Goal: Transaction & Acquisition: Obtain resource

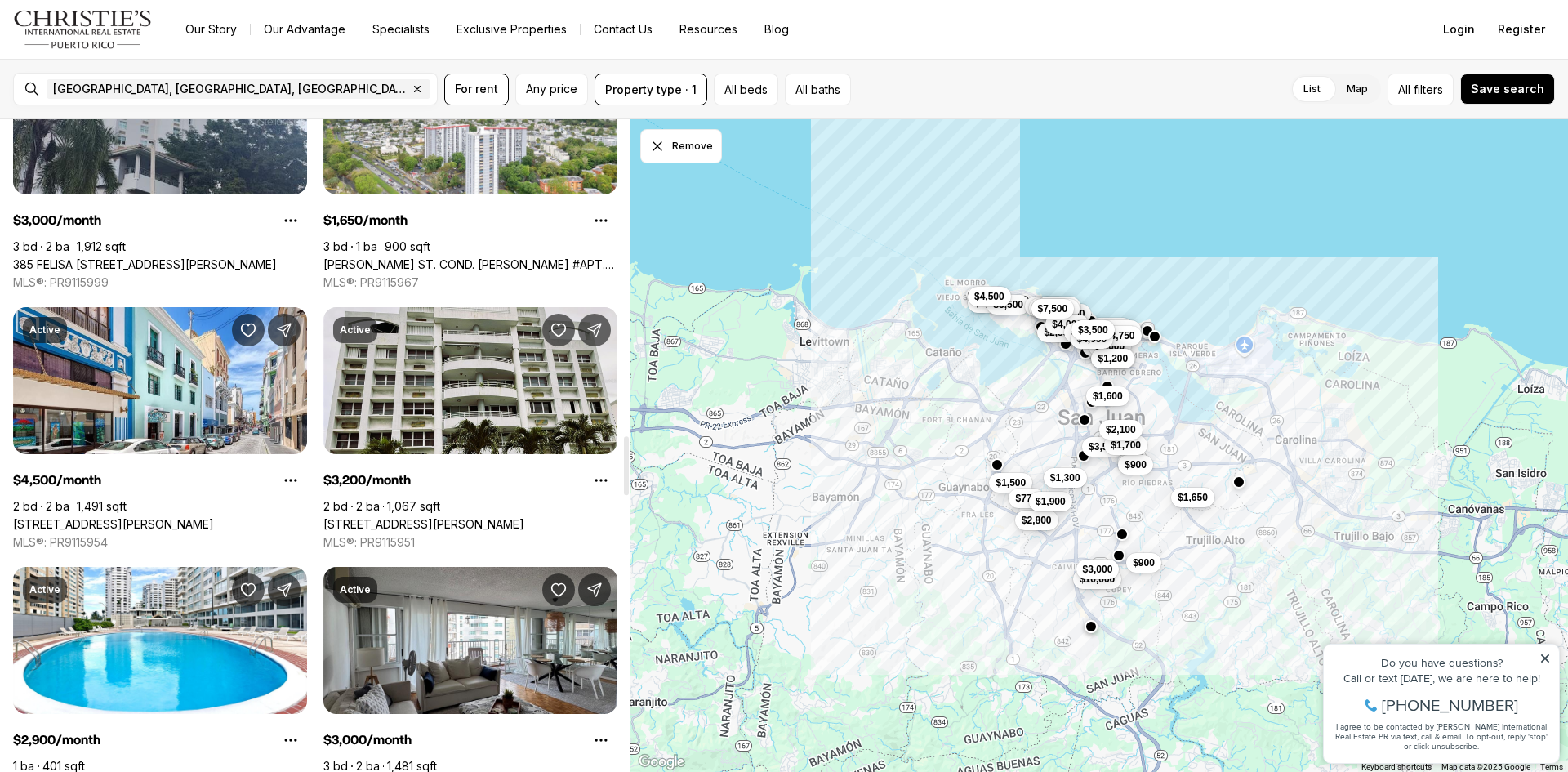
scroll to position [3756, 0]
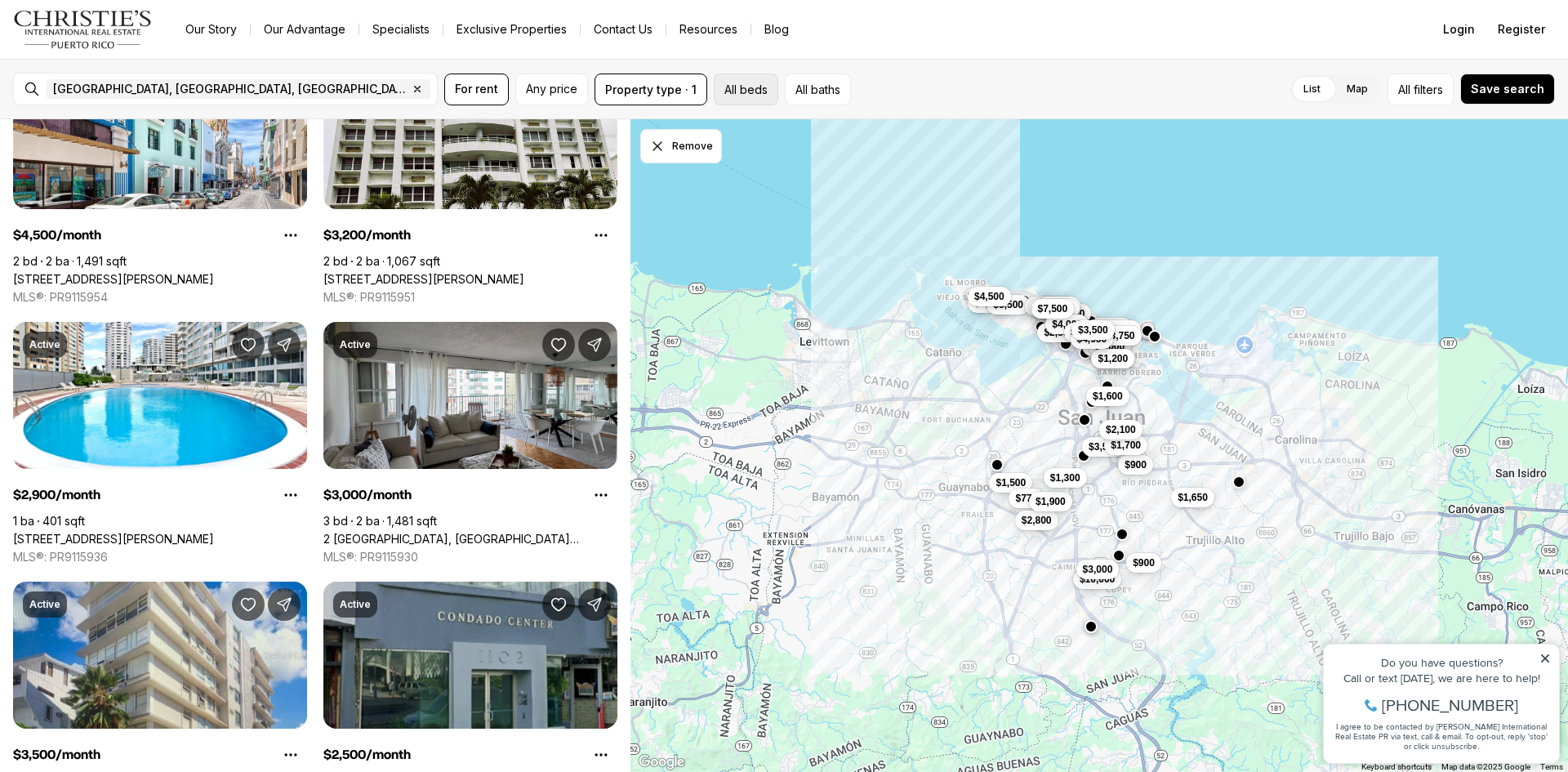
click at [733, 86] on button "All beds" at bounding box center [746, 89] width 65 height 32
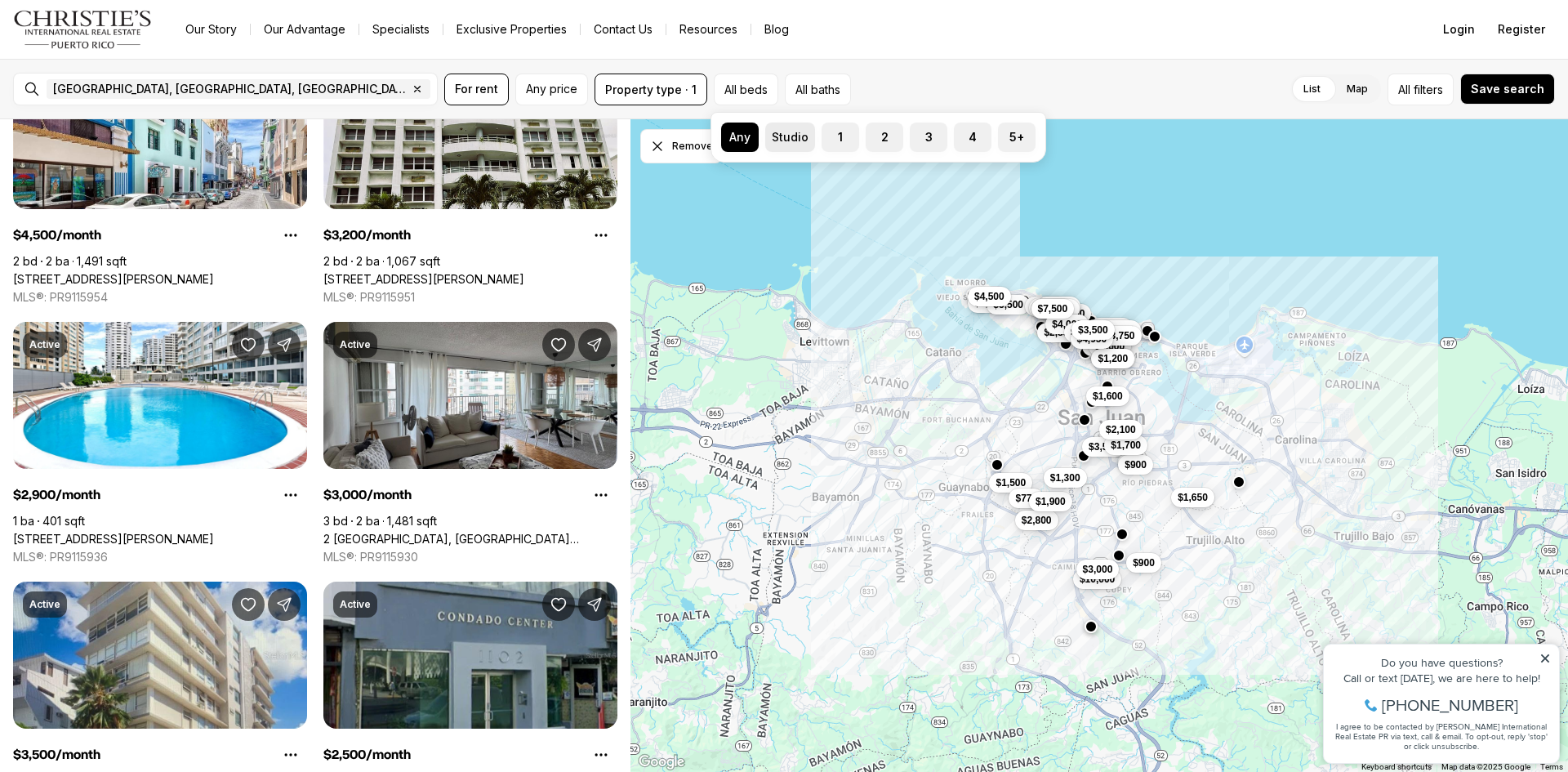
click at [783, 139] on label "Studio" at bounding box center [789, 137] width 49 height 29
click at [782, 139] on button "Studio" at bounding box center [773, 130] width 16 height 16
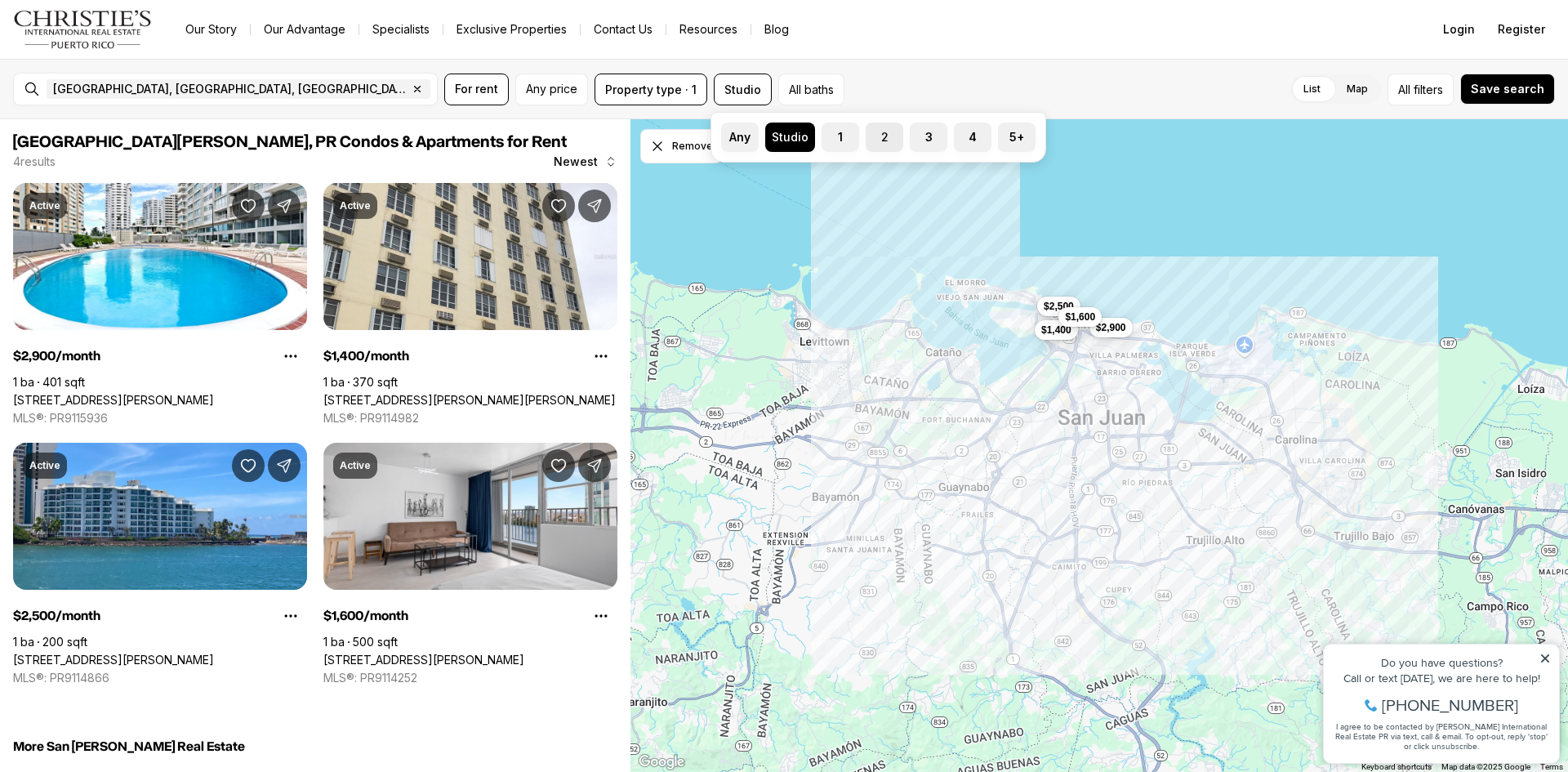
click at [883, 141] on label "2" at bounding box center [884, 137] width 38 height 29
click at [881, 139] on button "2" at bounding box center [874, 130] width 16 height 16
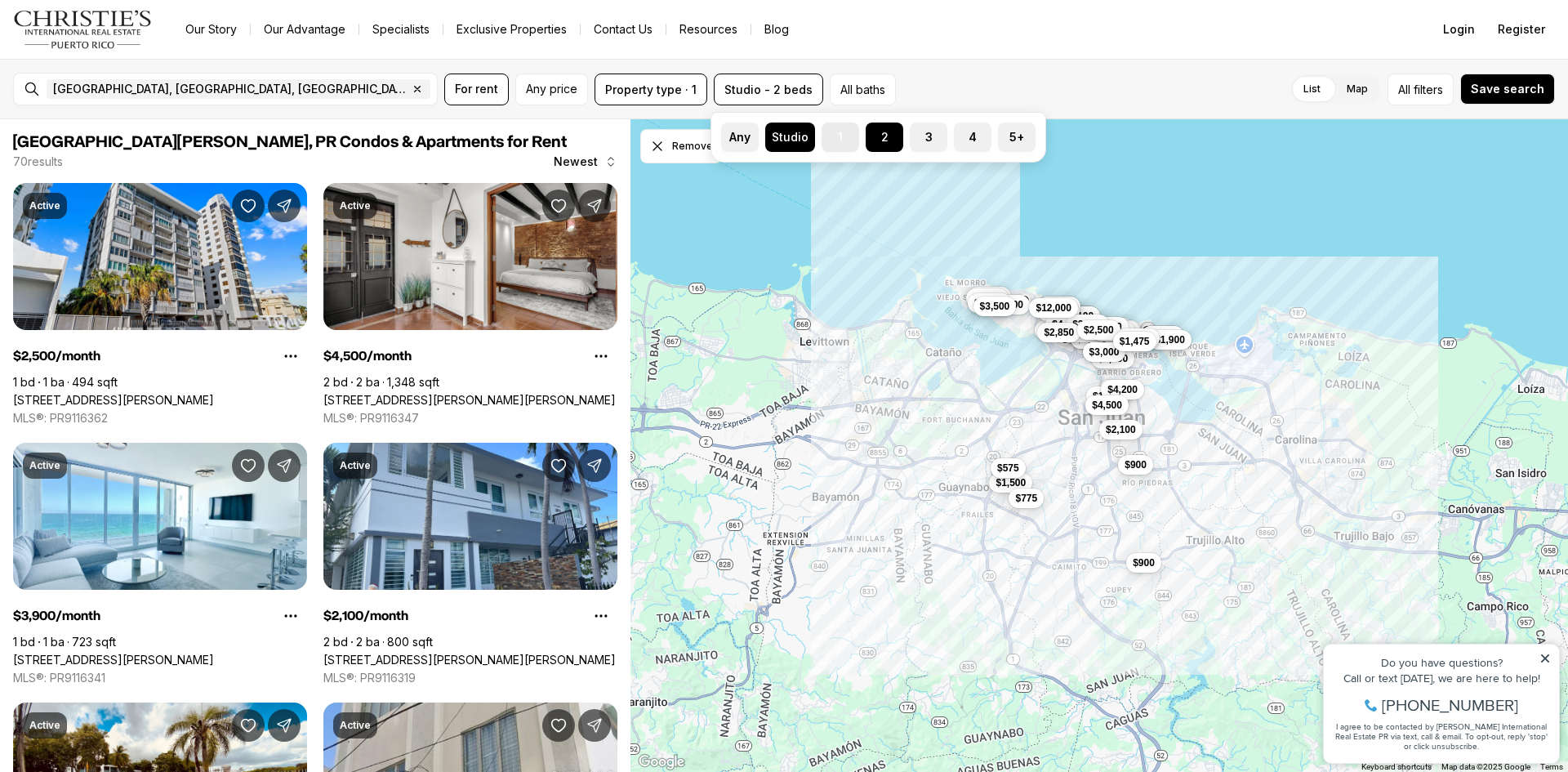
click at [842, 140] on label "1" at bounding box center [840, 137] width 38 height 29
click at [838, 139] on button "1" at bounding box center [829, 130] width 16 height 16
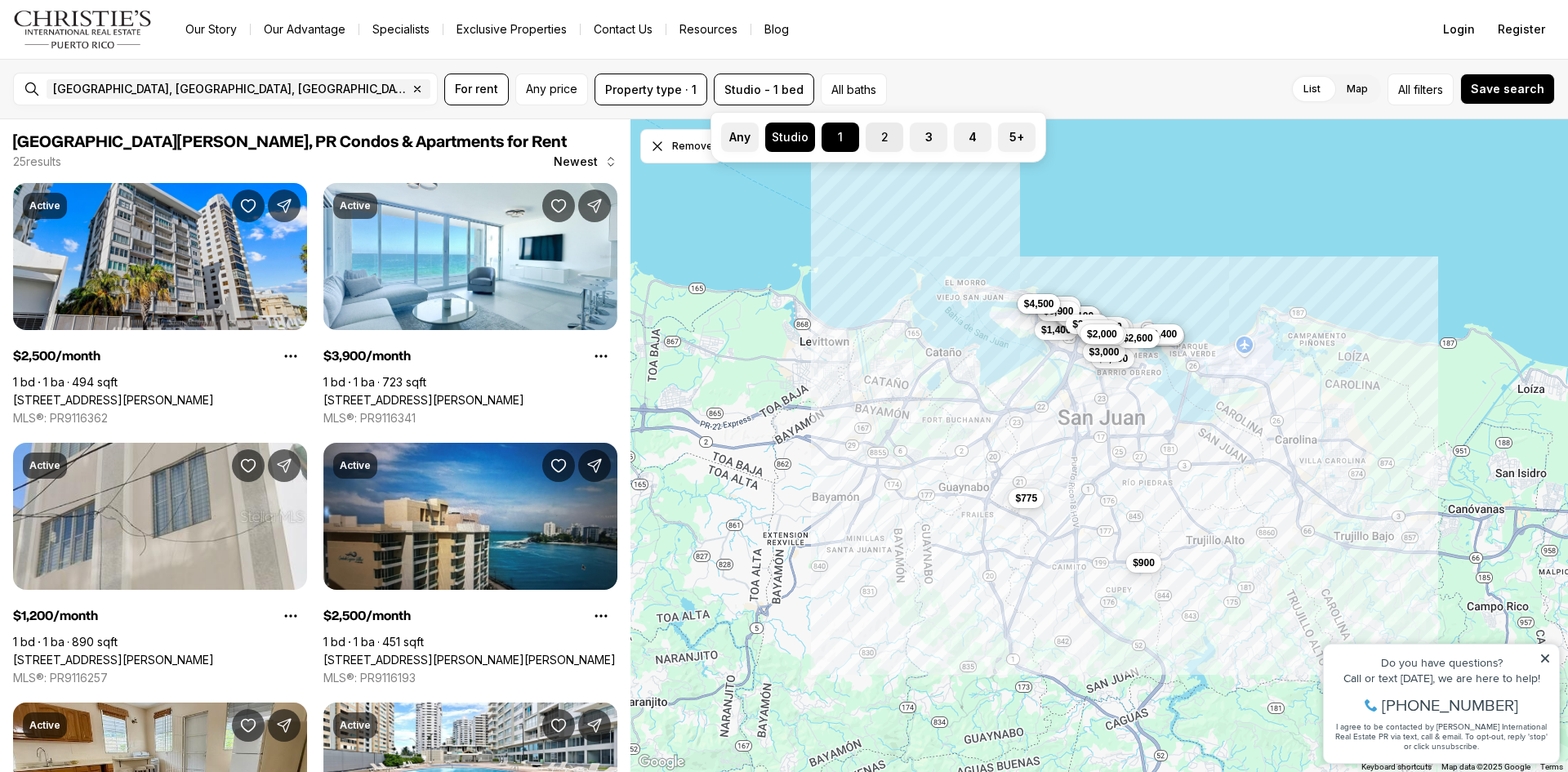
click at [880, 139] on label "2" at bounding box center [884, 137] width 38 height 29
click at [880, 139] on button "2" at bounding box center [874, 130] width 16 height 16
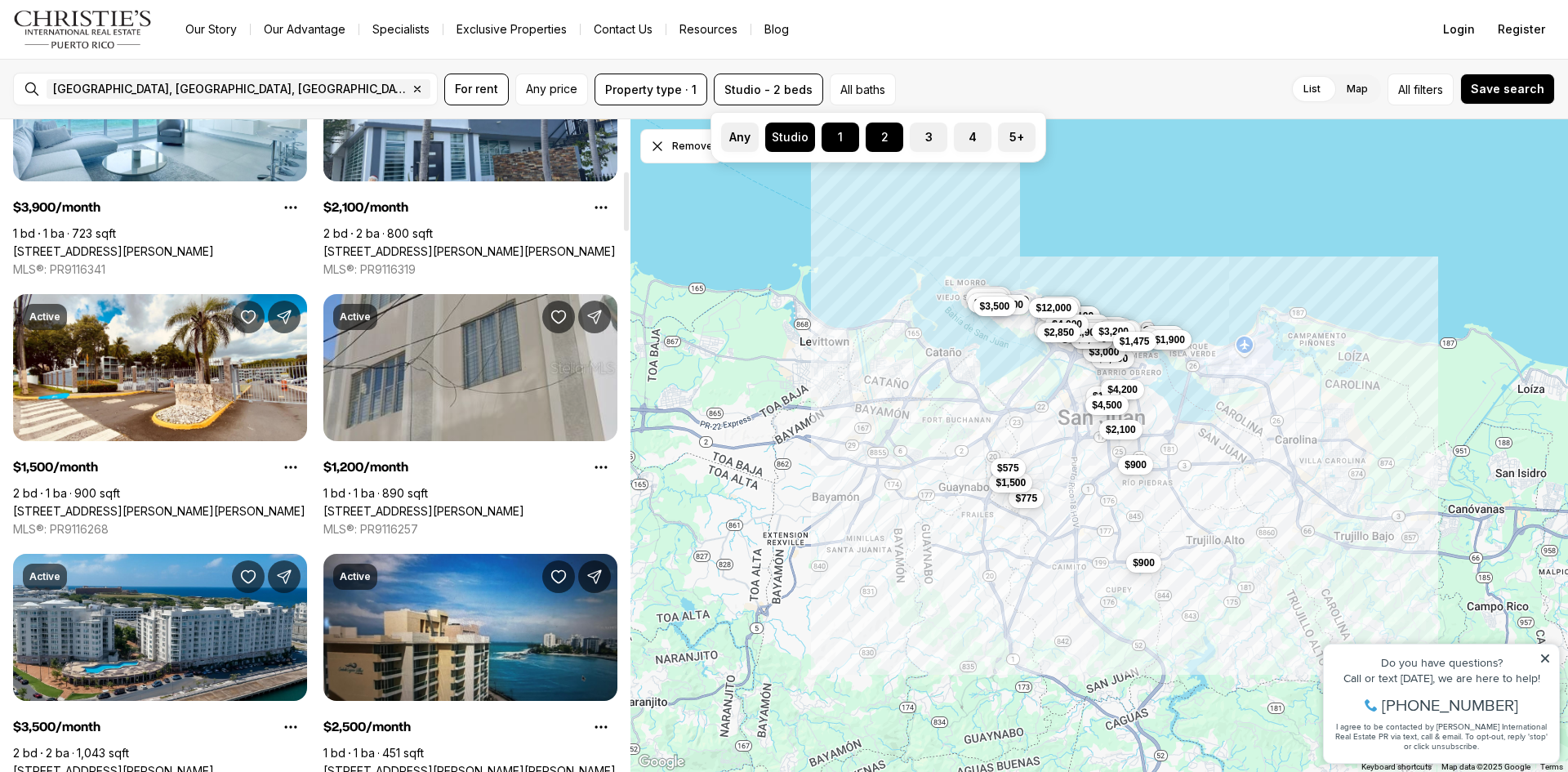
scroll to position [571, 0]
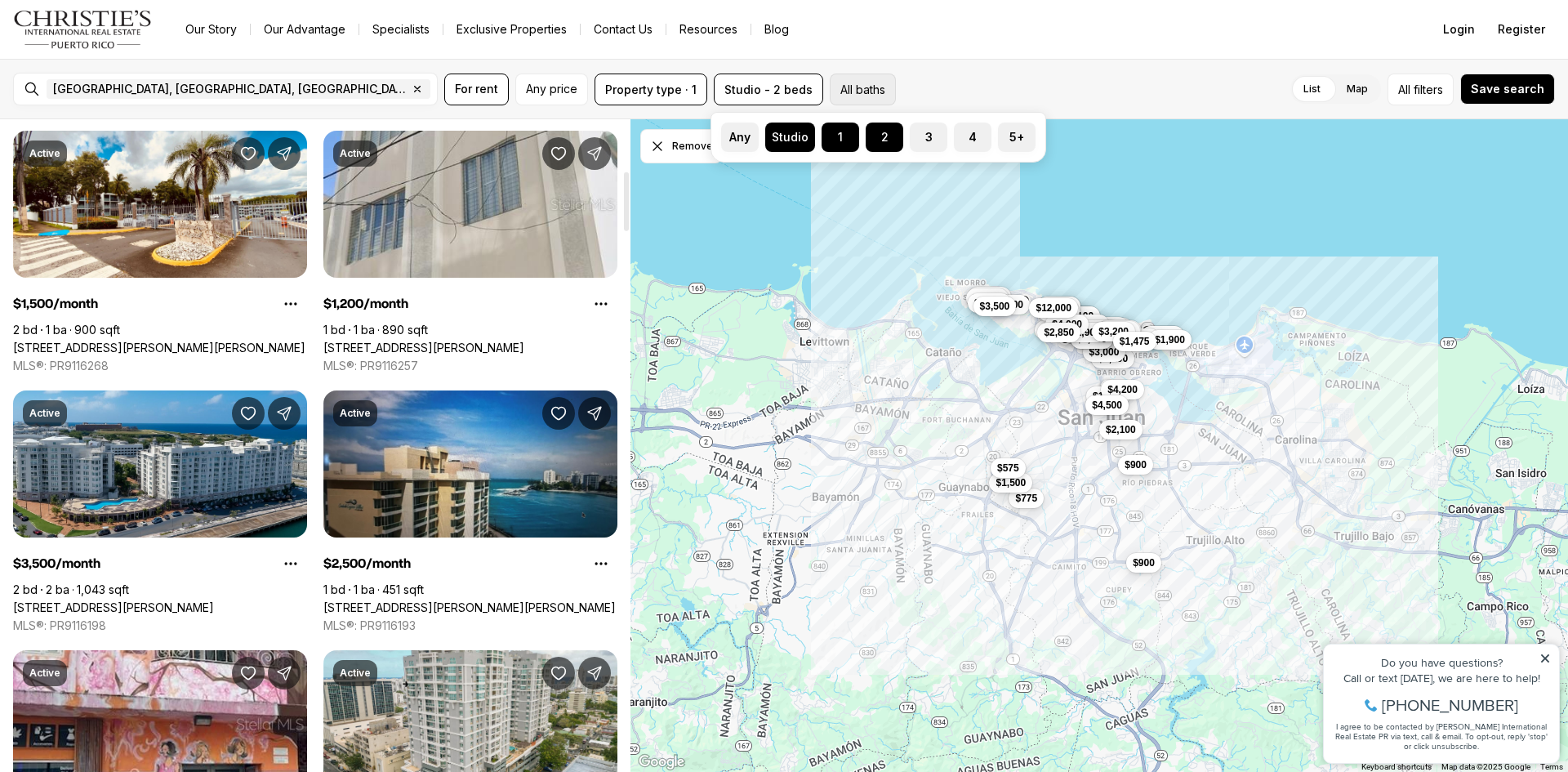
click at [857, 87] on button "All baths" at bounding box center [862, 89] width 66 height 32
click at [896, 142] on label "1" at bounding box center [895, 137] width 38 height 29
click at [893, 139] on button "1" at bounding box center [884, 130] width 16 height 16
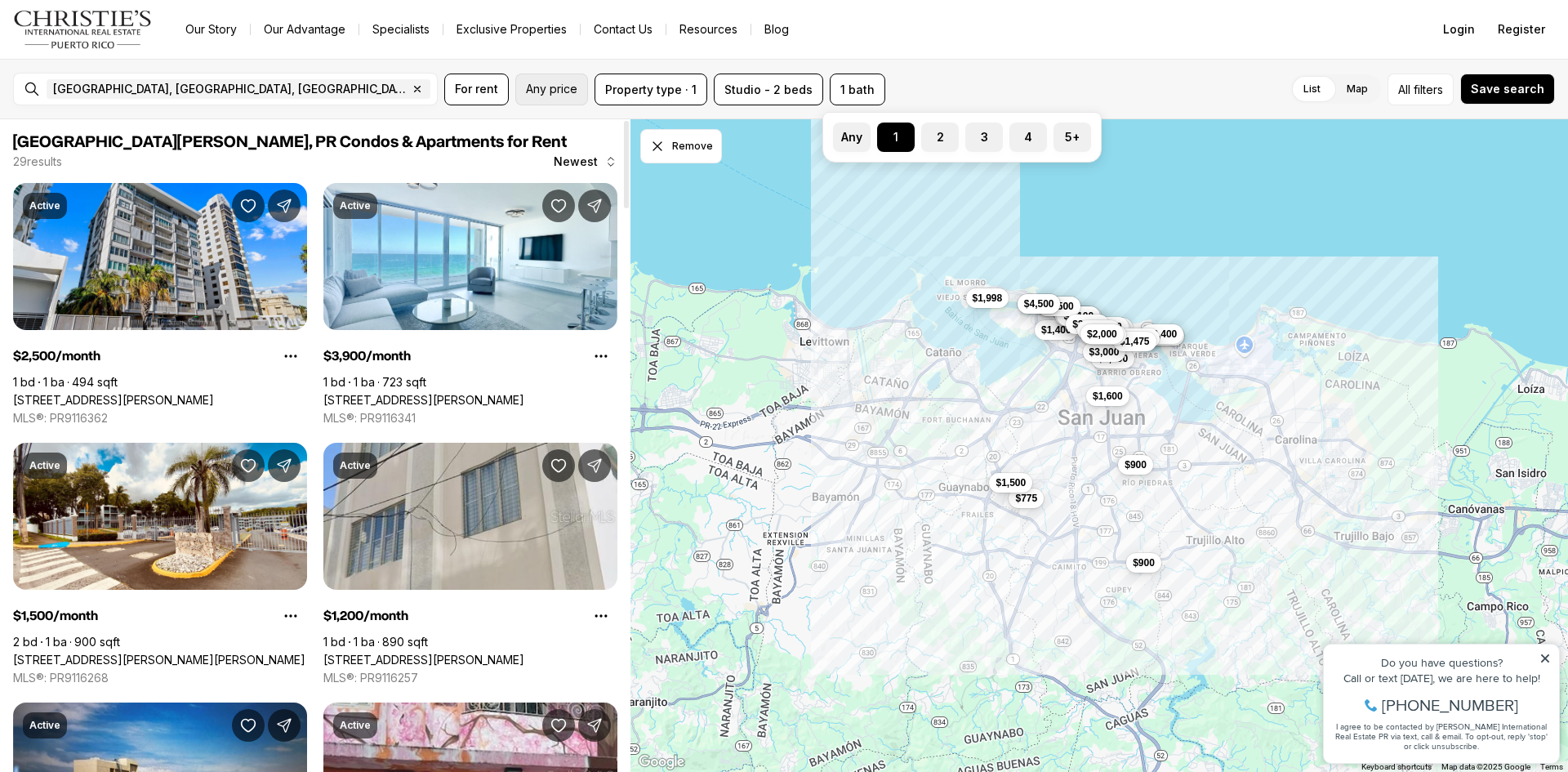
click at [538, 85] on span "Any price" at bounding box center [551, 88] width 51 height 13
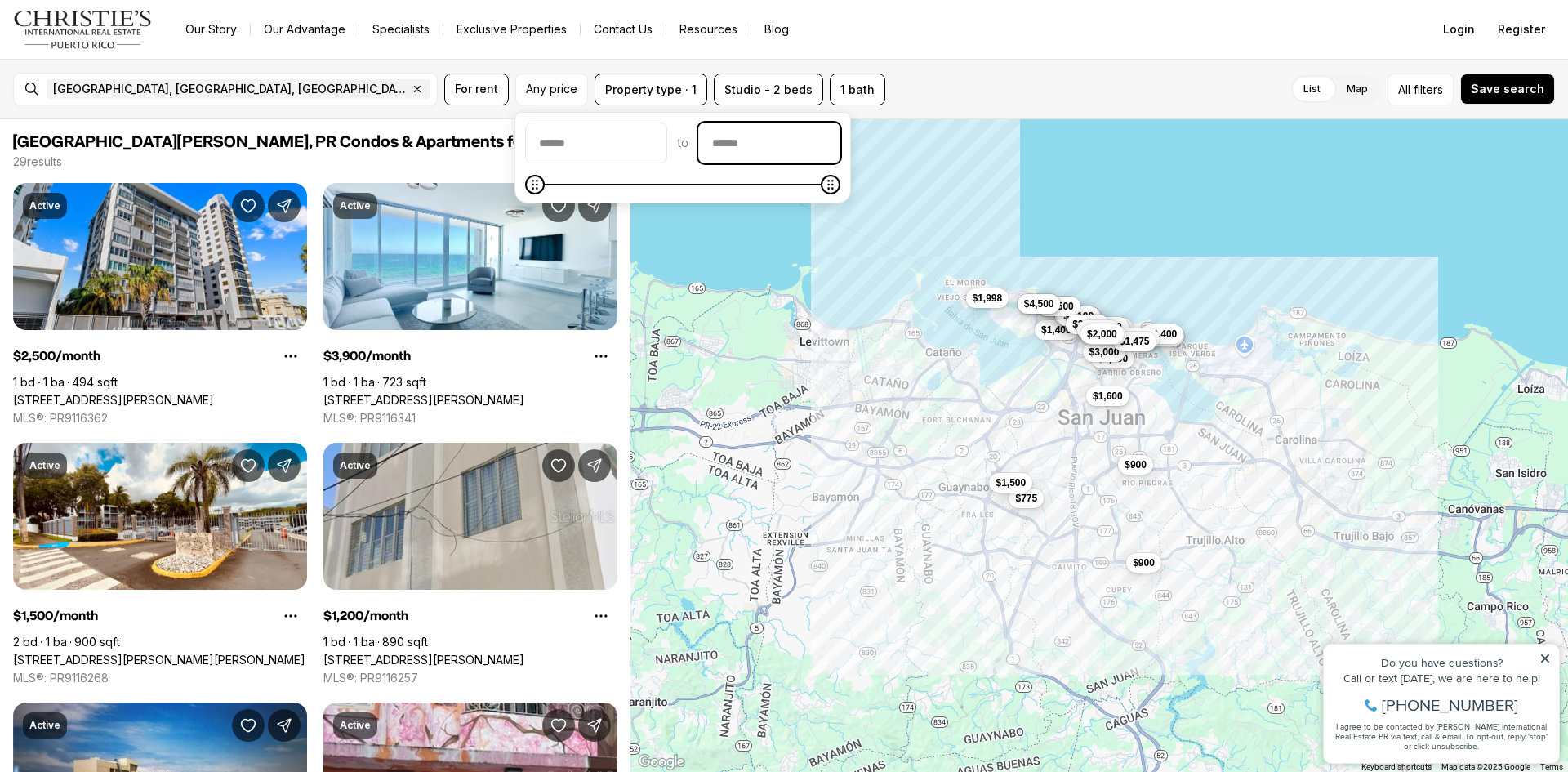
click at [817, 151] on input "priceMax" at bounding box center [769, 143] width 141 height 39
type input "****"
